Goal: Navigation & Orientation: Find specific page/section

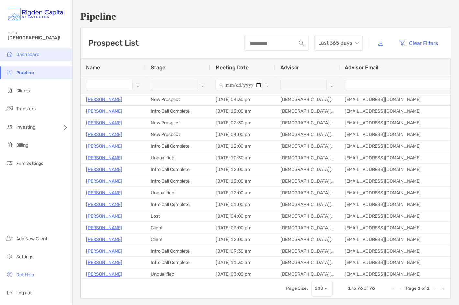
click at [26, 55] on span "Dashboard" at bounding box center [27, 55] width 23 height 6
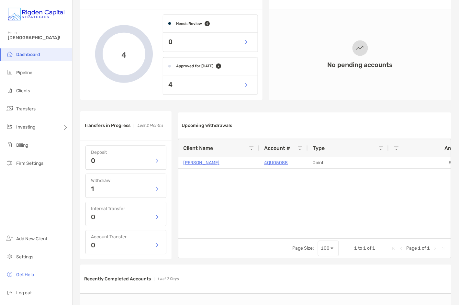
scroll to position [225, 0]
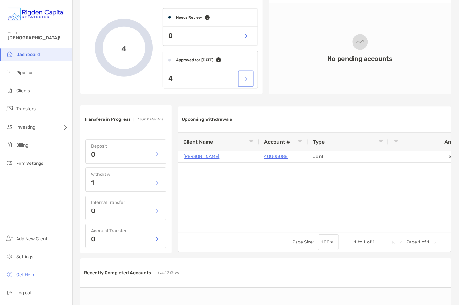
click at [245, 80] on button "button" at bounding box center [245, 79] width 13 height 14
